Goal: Contribute content: Contribute content

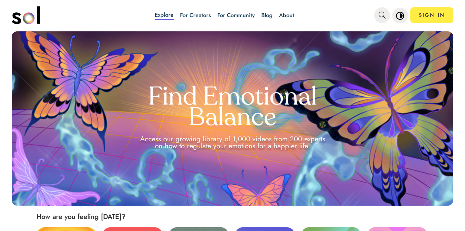
click at [260, 11] on div "Explore For Creators For Community Blog About" at bounding box center [224, 15] width 227 height 22
click at [262, 12] on link "Blog" at bounding box center [267, 15] width 11 height 8
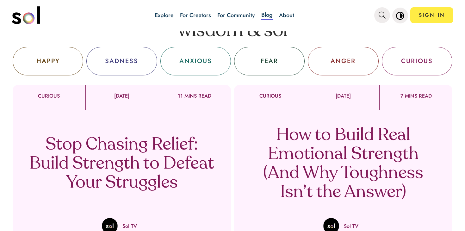
scroll to position [21, 0]
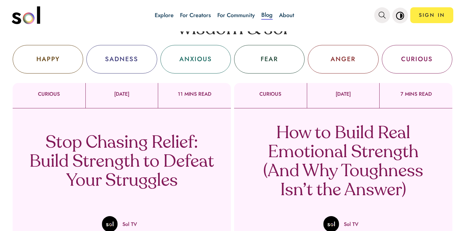
click at [188, 145] on p "Stop Chasing Relief: Build Strength to Defeat Your Struggles" at bounding box center [121, 162] width 187 height 57
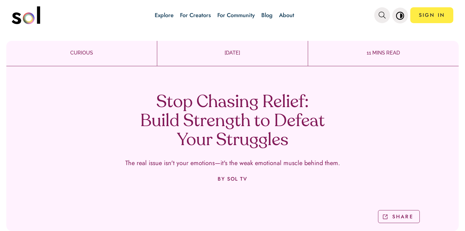
click at [217, 115] on h1 "Stop Chasing Relief: Build Strength to Defeat Your Struggles" at bounding box center [232, 121] width 187 height 57
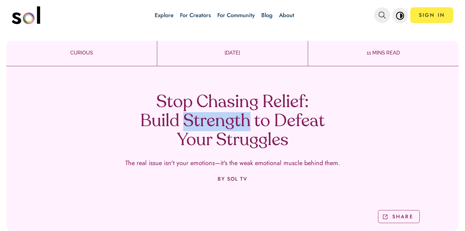
click at [217, 115] on h1 "Stop Chasing Relief: Build Strength to Defeat Your Struggles" at bounding box center [232, 121] width 187 height 57
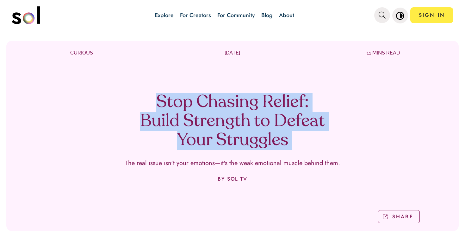
click at [217, 115] on h1 "Stop Chasing Relief: Build Strength to Defeat Your Struggles" at bounding box center [232, 121] width 187 height 57
copy h1 "Stop Chasing Relief: Build Strength to Defeat Your Struggles"
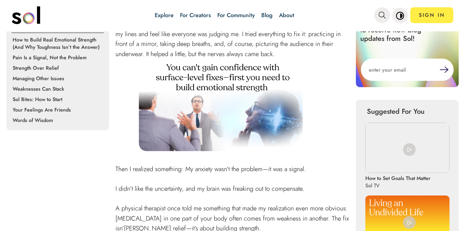
scroll to position [674, 0]
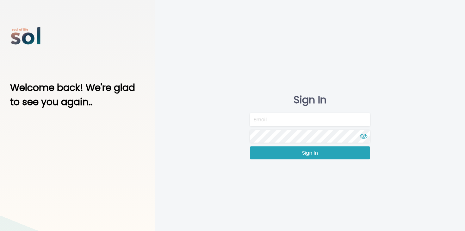
type input "[EMAIL_ADDRESS][DOMAIN_NAME]"
click at [280, 161] on div "Sign In team@soltv.co Sign In" at bounding box center [310, 126] width 310 height 253
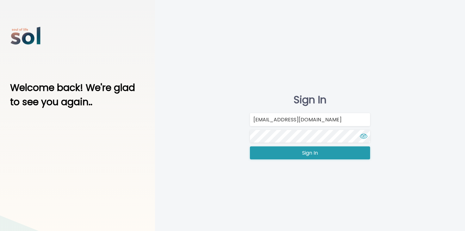
click at [285, 157] on button "Sign In" at bounding box center [310, 152] width 120 height 13
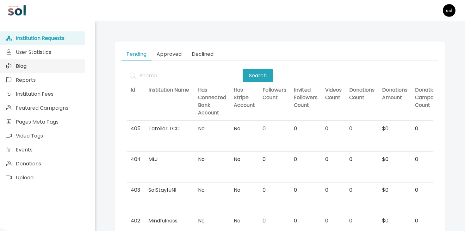
click at [63, 63] on link "Blog" at bounding box center [42, 66] width 85 height 14
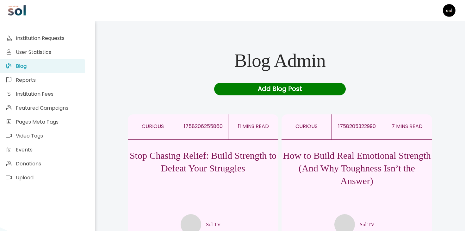
click at [334, 170] on p "How to Build Real Emotional Strength (And Why Toughness Isn’t the Answer)" at bounding box center [357, 168] width 151 height 38
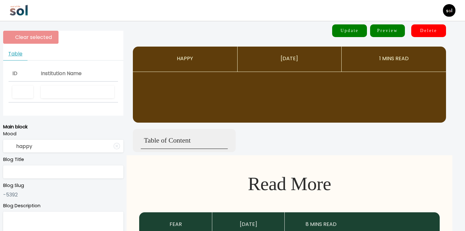
click at [69, 95] on input "text" at bounding box center [77, 91] width 73 height 13
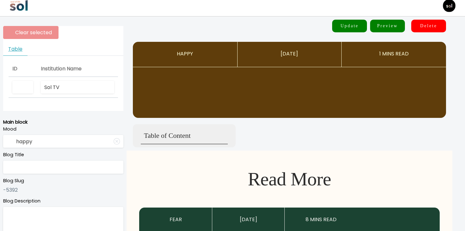
scroll to position [6, 0]
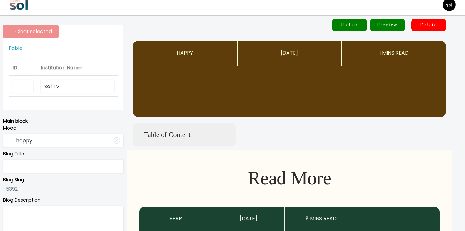
type input "Sol TV"
click at [40, 141] on input "happy" at bounding box center [63, 140] width 120 height 13
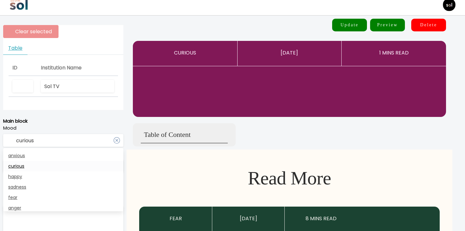
type input "curious"
click at [28, 169] on link "curious" at bounding box center [63, 166] width 120 height 10
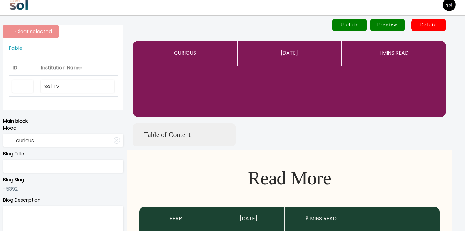
click at [59, 158] on div "Blog Title" at bounding box center [63, 161] width 120 height 22
click at [76, 80] on input "Sol TV" at bounding box center [77, 86] width 73 height 13
click at [81, 85] on input "Sol TV" at bounding box center [77, 86] width 73 height 13
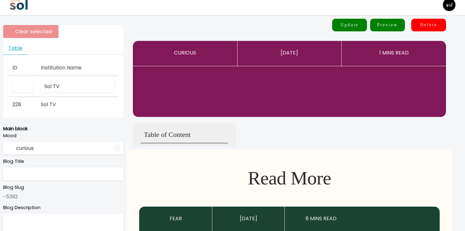
type input "Sol TV"
type input "How to Build Real Emotional Strength (And Why Toughness Isn’t the Answer)"
type textarea "The hard truth: thinking you’re “mentally tough” might be making you emotionall…"
type input "Sol TV"
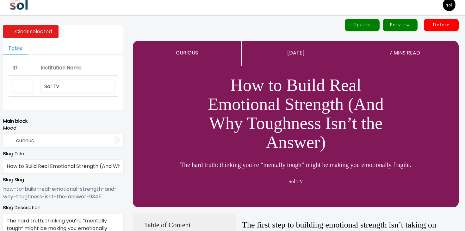
click at [70, 85] on input "Sol TV" at bounding box center [77, 86] width 73 height 13
type input "Sol TV"
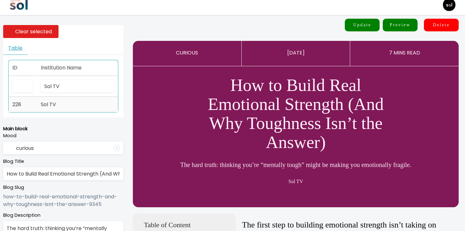
click at [63, 106] on td "Sol TV" at bounding box center [77, 104] width 81 height 15
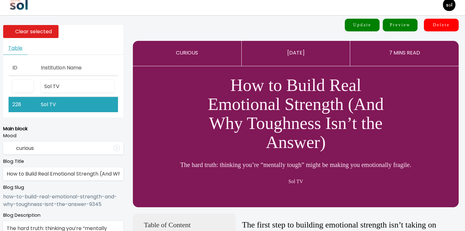
click at [54, 177] on input "How to Build Real Emotional Strength (And Why Toughness Isn’t the Answer)" at bounding box center [63, 173] width 120 height 13
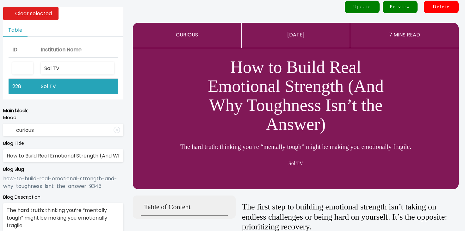
scroll to position [42, 0]
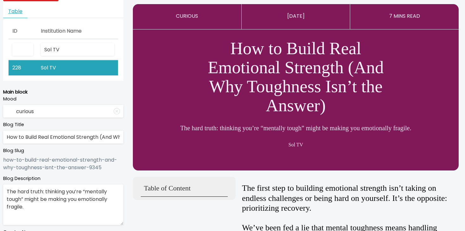
click at [96, 195] on textarea "The hard truth: thinking you’re “mentally tough” might be making you emotionall…" at bounding box center [63, 204] width 120 height 41
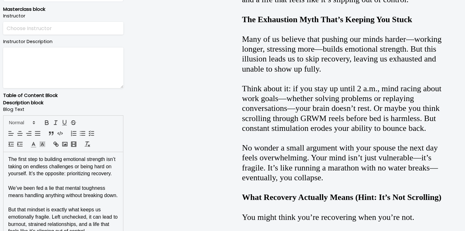
scroll to position [354, 0]
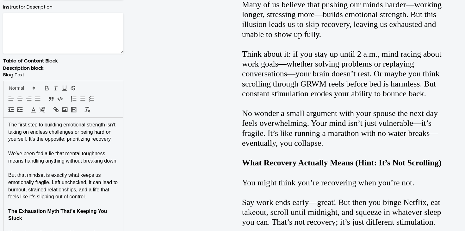
click at [88, 164] on p "We’ve been fed a lie that mental toughness means handling anything without brea…" at bounding box center [63, 157] width 110 height 14
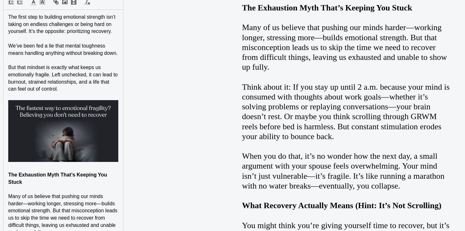
scroll to position [516, 0]
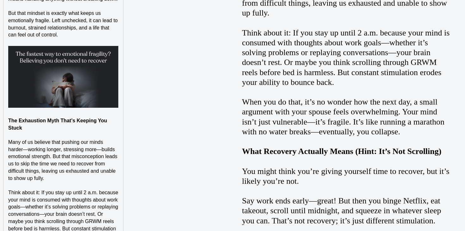
click at [70, 117] on p at bounding box center [63, 113] width 110 height 7
click at [88, 117] on p at bounding box center [63, 113] width 110 height 7
click at [88, 129] on strong "The Exhaustion Myth That’s Keeping You Stuck" at bounding box center [58, 124] width 100 height 13
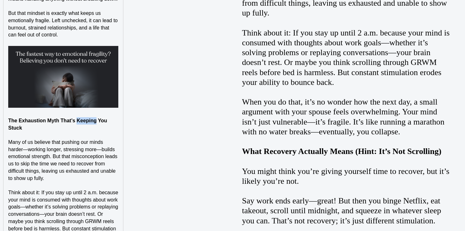
click at [88, 129] on strong "The Exhaustion Myth That’s Keeping You Stuck" at bounding box center [58, 124] width 100 height 13
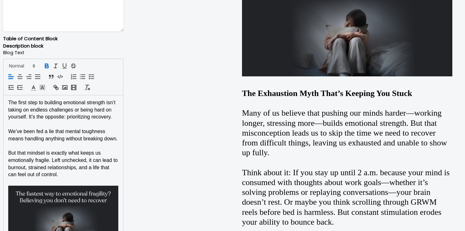
scroll to position [367, 0]
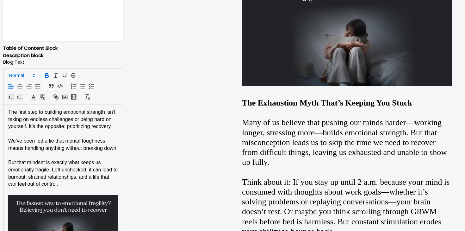
click at [34, 76] on polygon at bounding box center [33, 76] width 1 height 1
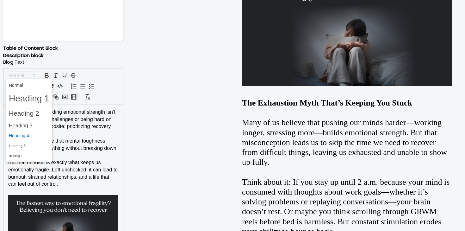
click at [37, 132] on span at bounding box center [29, 136] width 41 height 10
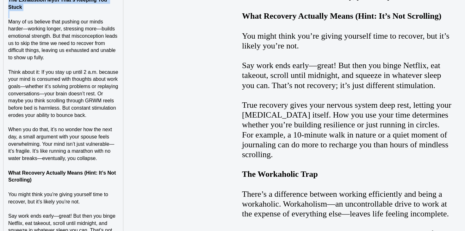
scroll to position [685, 0]
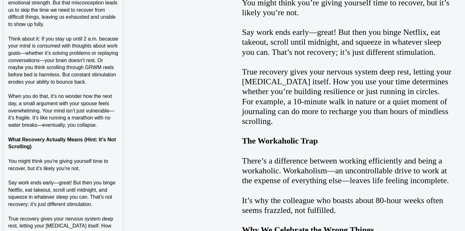
click at [42, 150] on p "What Recovery Actually Means (Hint: It’s Not Scrolling)" at bounding box center [63, 143] width 110 height 14
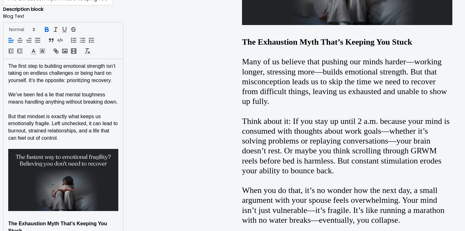
scroll to position [426, 0]
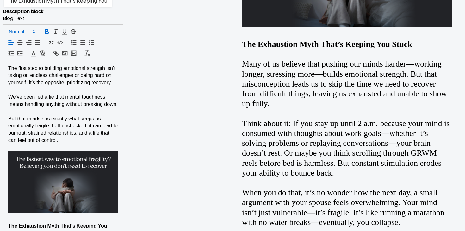
click at [35, 31] on icon at bounding box center [34, 32] width 6 height 6
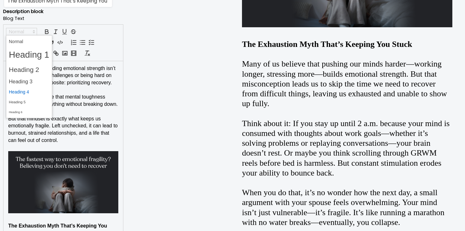
click at [36, 92] on span at bounding box center [29, 92] width 41 height 10
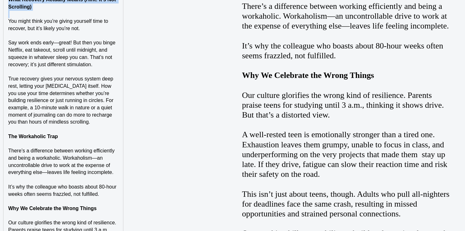
scroll to position [847, 0]
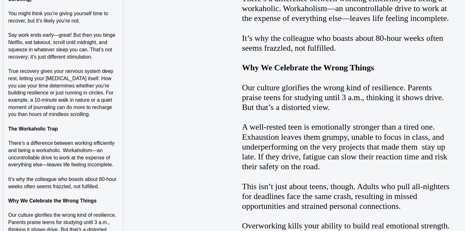
click at [55, 140] on p at bounding box center [63, 136] width 110 height 7
click at [55, 131] on strong "The Workaholic Trap" at bounding box center [33, 128] width 50 height 5
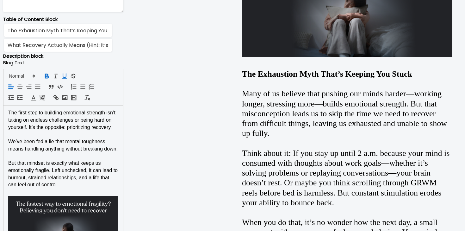
scroll to position [387, 0]
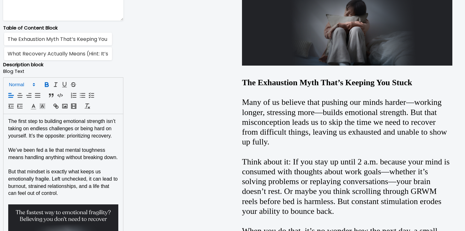
click at [28, 85] on span at bounding box center [21, 85] width 31 height 8
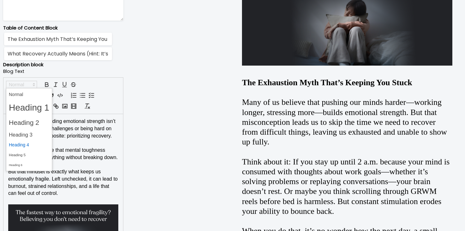
click at [31, 147] on span at bounding box center [29, 145] width 41 height 10
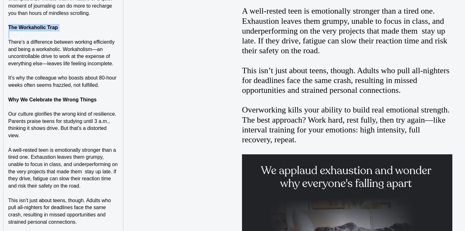
scroll to position [973, 0]
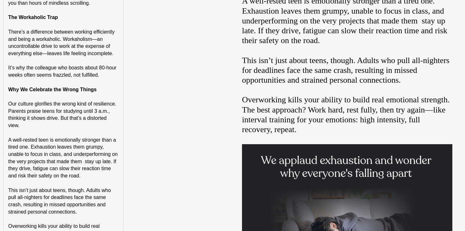
click at [61, 92] on strong "Why We Celebrate the Wrong Things" at bounding box center [52, 89] width 88 height 5
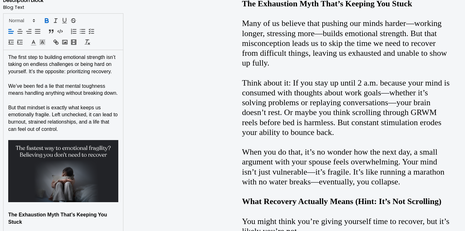
scroll to position [463, 0]
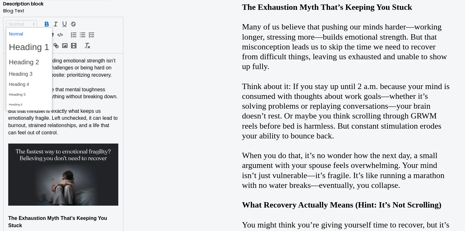
click at [31, 25] on icon at bounding box center [34, 24] width 6 height 6
click at [33, 84] on span at bounding box center [29, 84] width 41 height 10
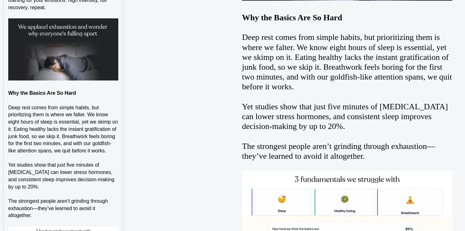
scroll to position [1244, 0]
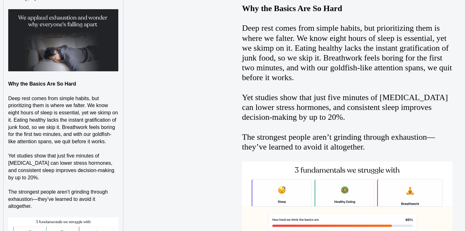
click at [63, 86] on strong "Why the Basics Are So Hard" at bounding box center [42, 83] width 68 height 5
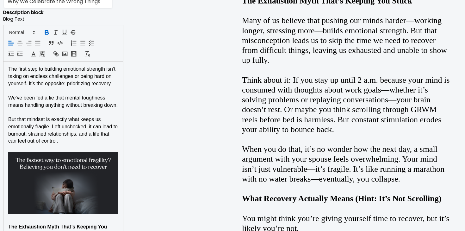
scroll to position [399, 0]
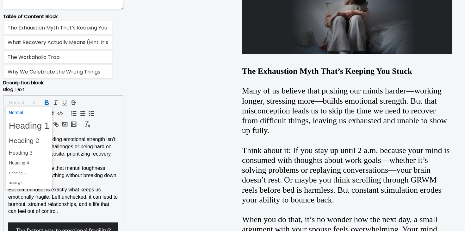
click at [36, 102] on icon at bounding box center [34, 103] width 6 height 6
click at [30, 164] on span at bounding box center [29, 163] width 41 height 10
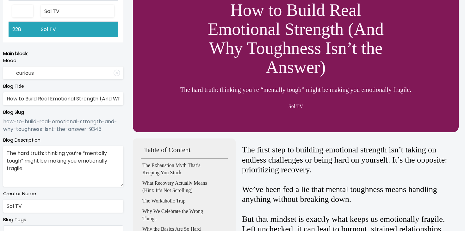
scroll to position [0, 0]
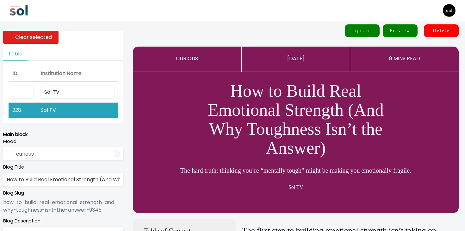
click at [369, 35] on button "Update" at bounding box center [362, 30] width 35 height 13
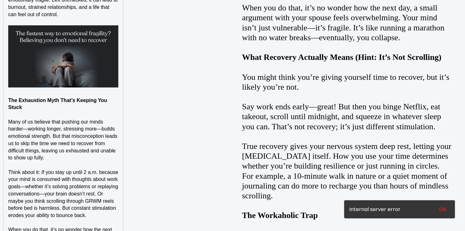
scroll to position [637, 0]
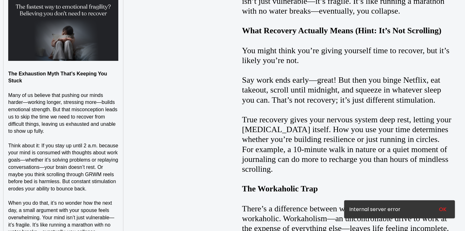
click at [118, 40] on img at bounding box center [63, 30] width 110 height 62
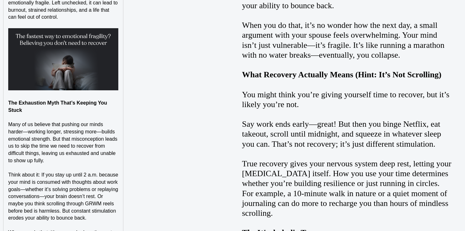
scroll to position [589, 0]
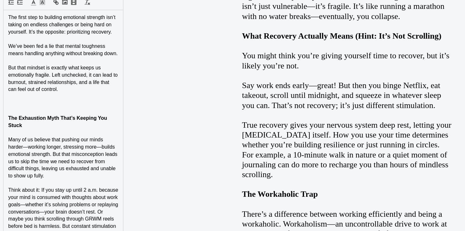
scroll to position [517, 0]
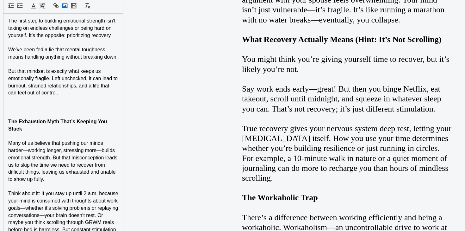
click at [65, 8] on rect "button" at bounding box center [65, 6] width 5 height 4
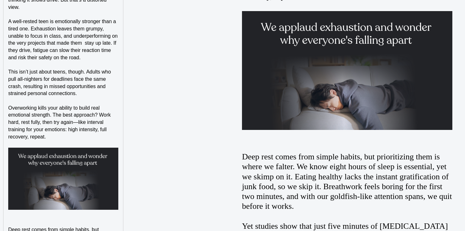
scroll to position [1147, 0]
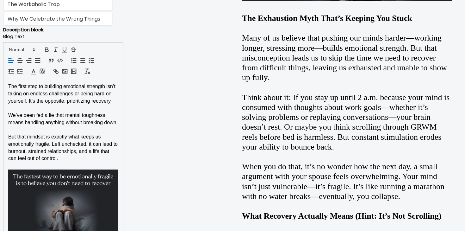
scroll to position [428, 0]
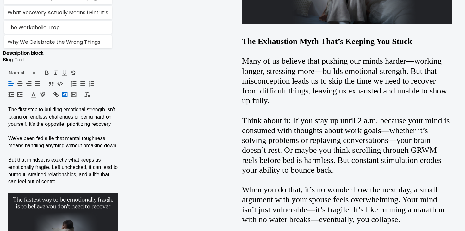
click at [66, 94] on polyline "button" at bounding box center [64, 95] width 3 height 2
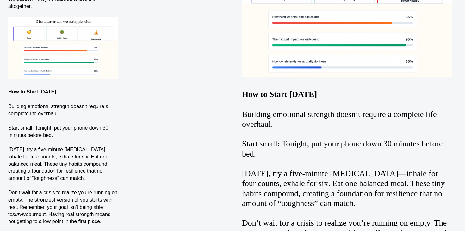
scroll to position [1423, 0]
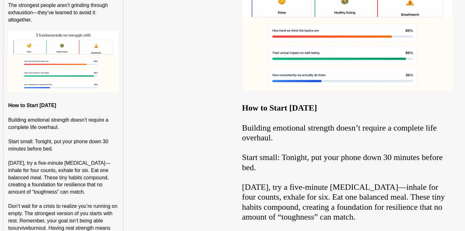
click at [116, 75] on img at bounding box center [63, 62] width 110 height 62
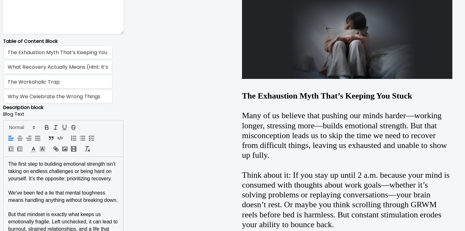
scroll to position [310, 0]
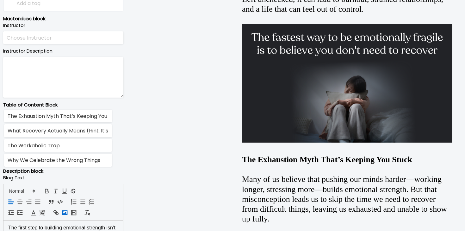
click at [63, 212] on rect "button" at bounding box center [65, 213] width 5 height 4
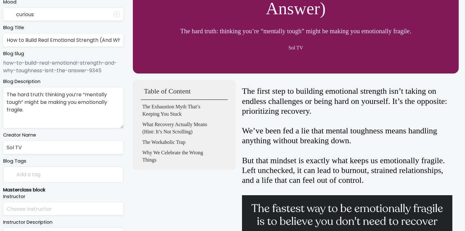
scroll to position [0, 0]
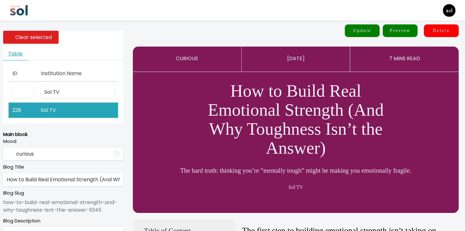
click at [360, 35] on button "Update" at bounding box center [362, 30] width 35 height 13
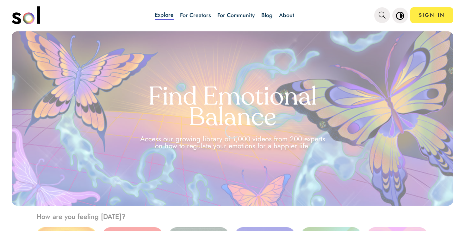
click at [269, 19] on link "Blog" at bounding box center [267, 15] width 11 height 13
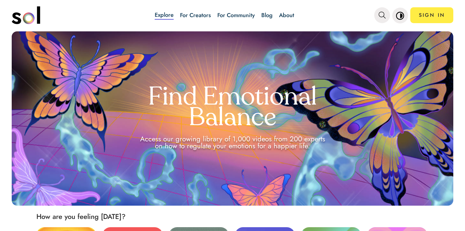
click at [269, 14] on link "Blog" at bounding box center [267, 15] width 11 height 8
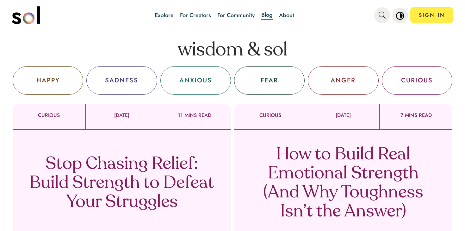
click at [281, 155] on p "How to Build Real Emotional Strength (And Why Toughness Isn’t the Answer)" at bounding box center [343, 183] width 187 height 76
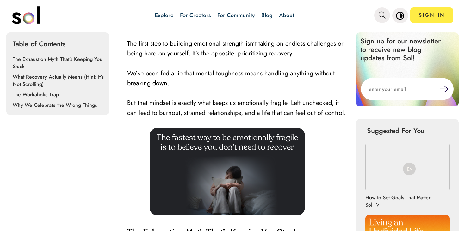
scroll to position [221, 0]
